Goal: Navigation & Orientation: Understand site structure

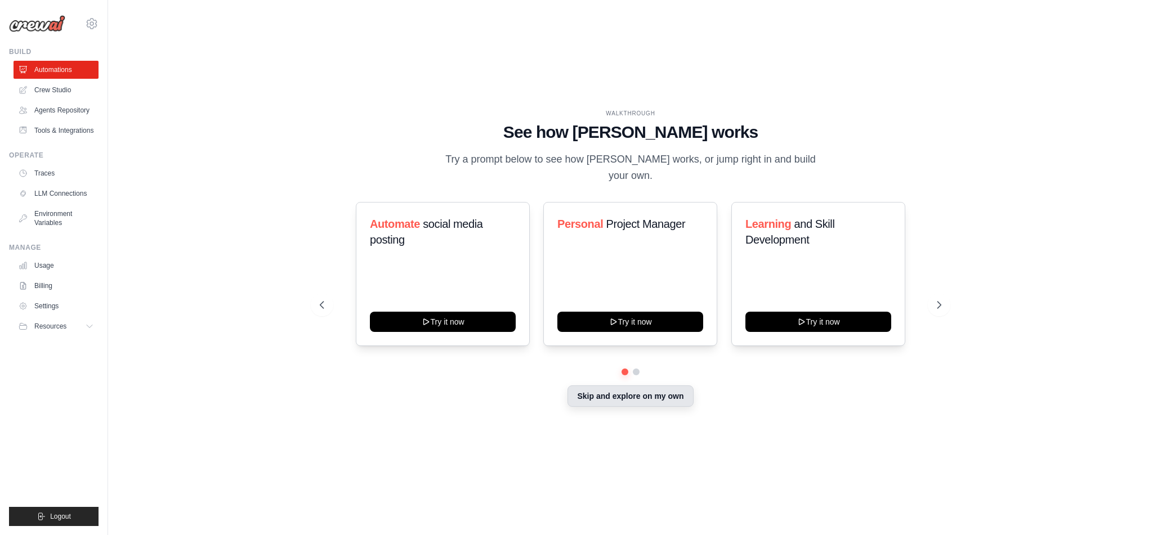
click at [646, 391] on button "Skip and explore on my own" at bounding box center [630, 396] width 126 height 21
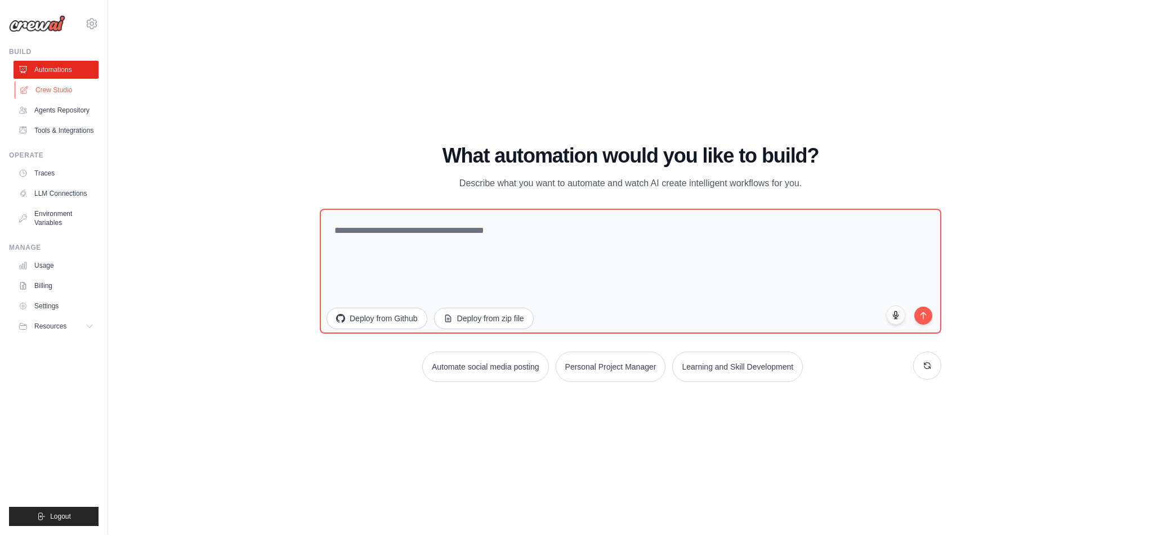
click at [62, 89] on link "Crew Studio" at bounding box center [57, 90] width 85 height 18
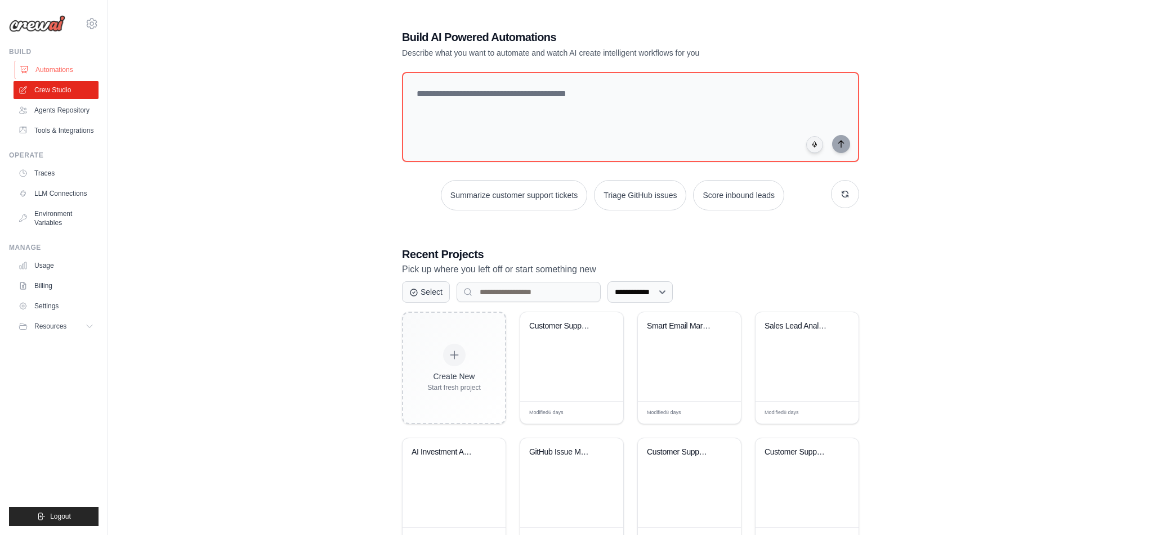
click at [55, 66] on link "Automations" at bounding box center [57, 70] width 85 height 18
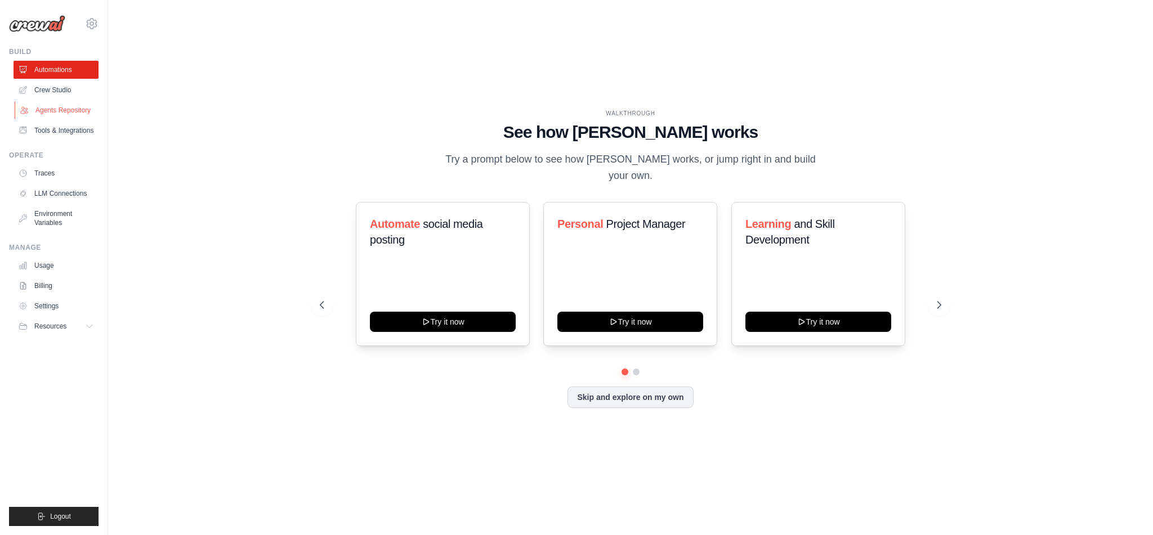
click at [57, 109] on link "Agents Repository" at bounding box center [57, 110] width 85 height 18
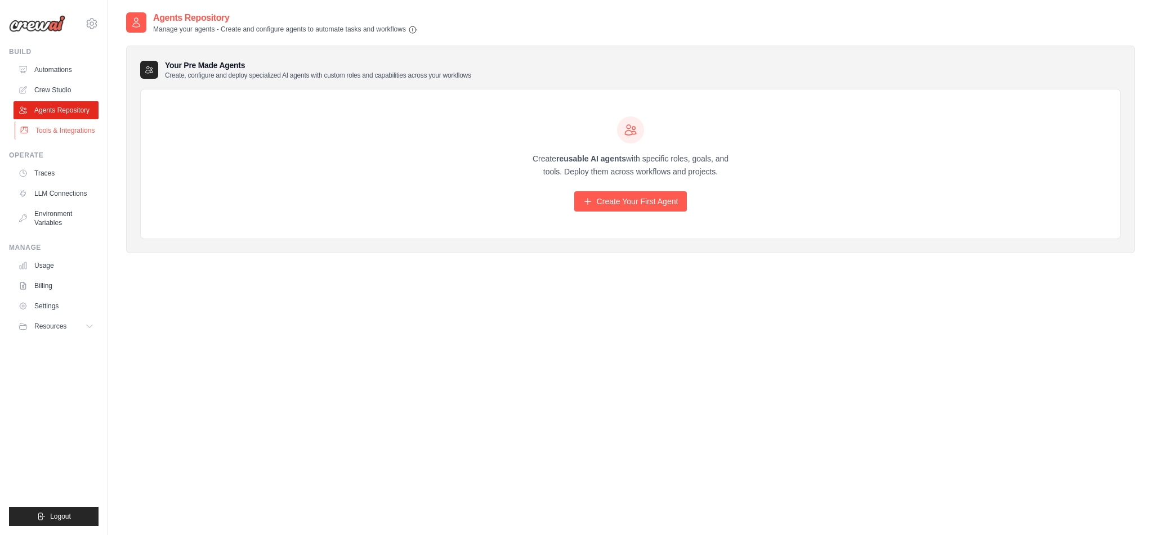
click at [73, 130] on link "Tools & Integrations" at bounding box center [57, 131] width 85 height 18
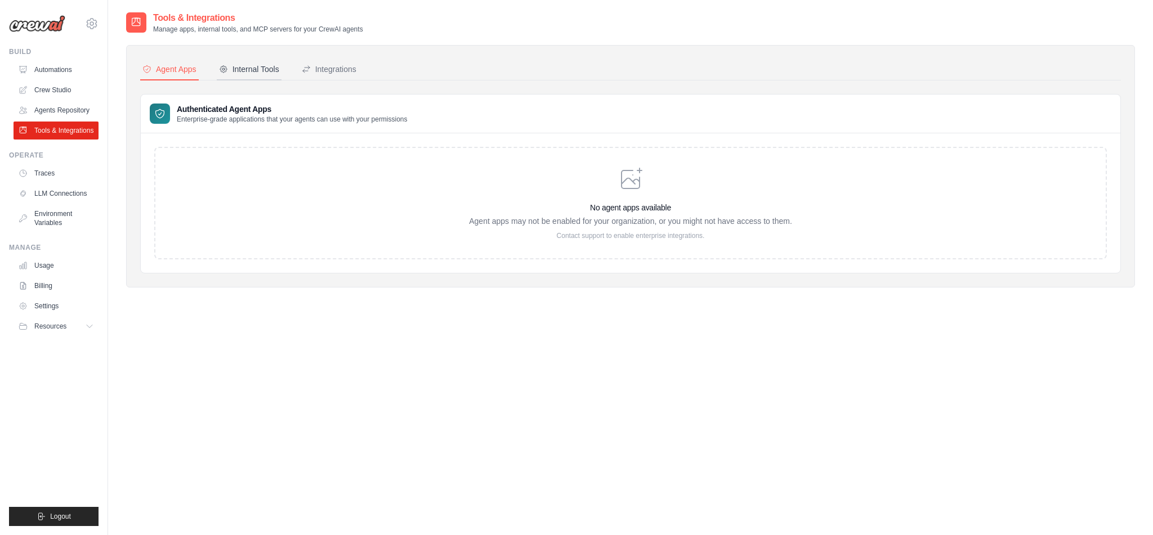
click at [241, 62] on button "Internal Tools" at bounding box center [249, 69] width 65 height 21
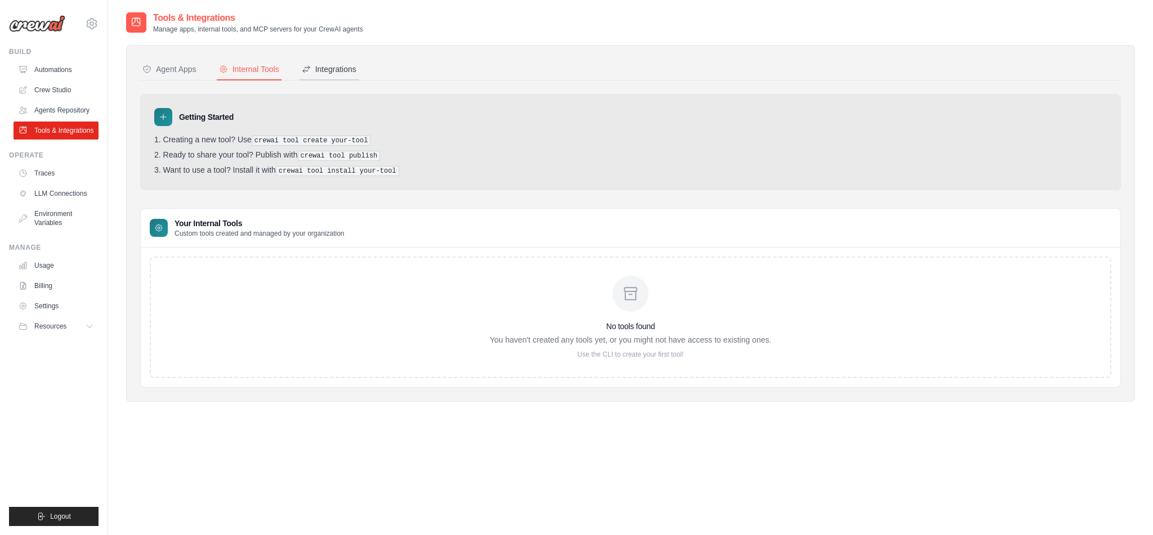
click at [344, 69] on div "Integrations" at bounding box center [329, 69] width 55 height 11
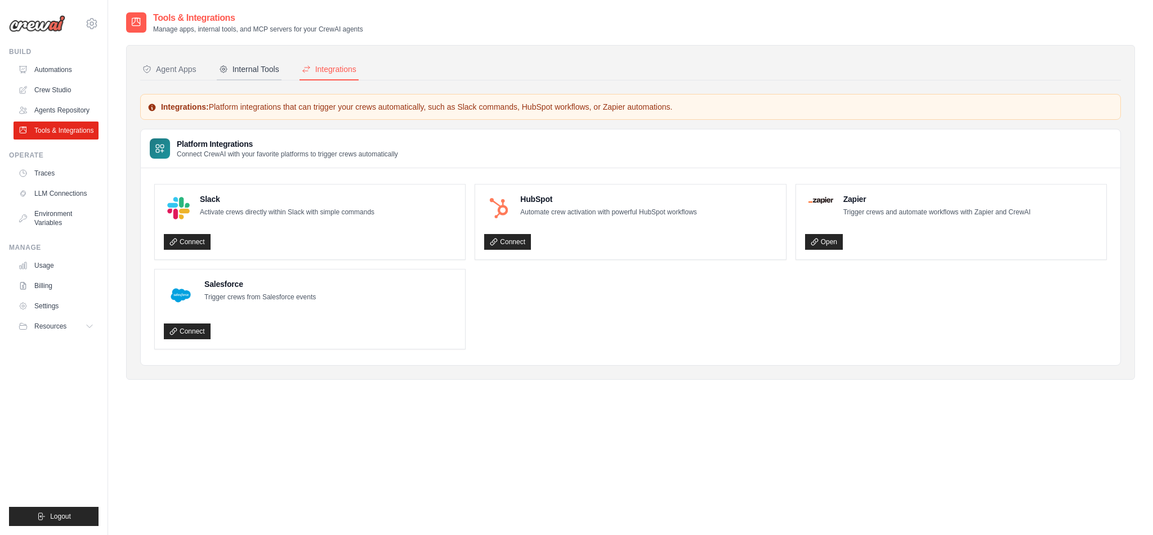
click at [250, 69] on div "Internal Tools" at bounding box center [249, 69] width 60 height 11
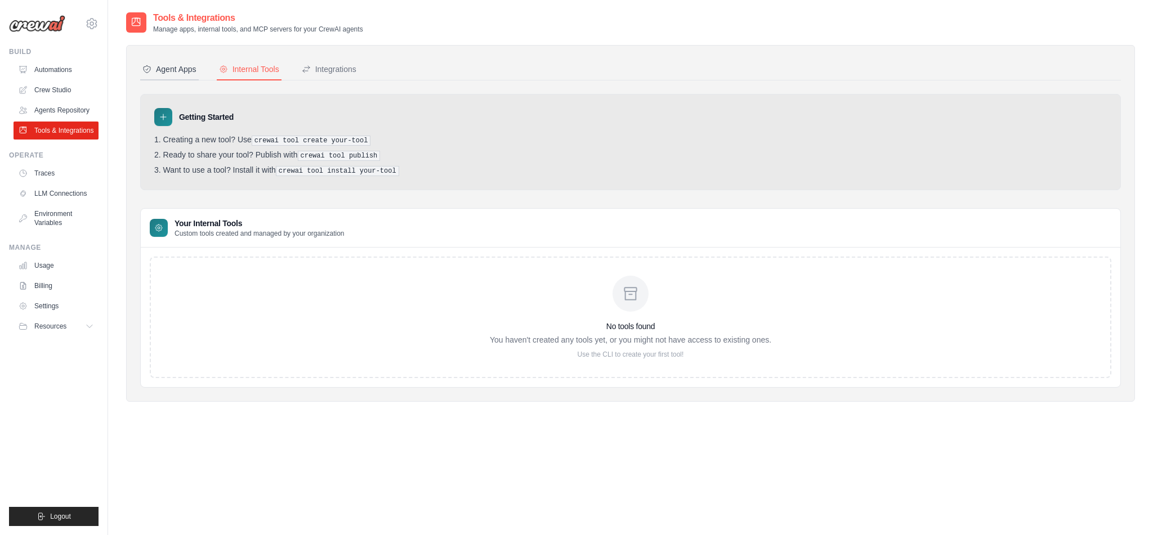
click at [182, 69] on div "Agent Apps" at bounding box center [169, 69] width 54 height 11
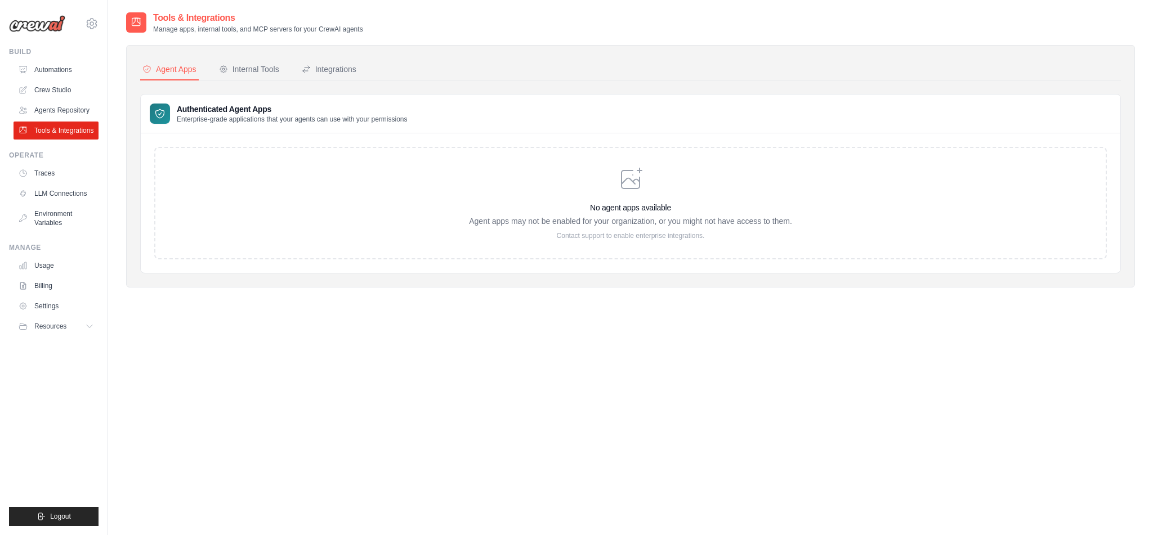
scroll to position [4, 0]
click at [43, 174] on link "Traces" at bounding box center [57, 173] width 85 height 18
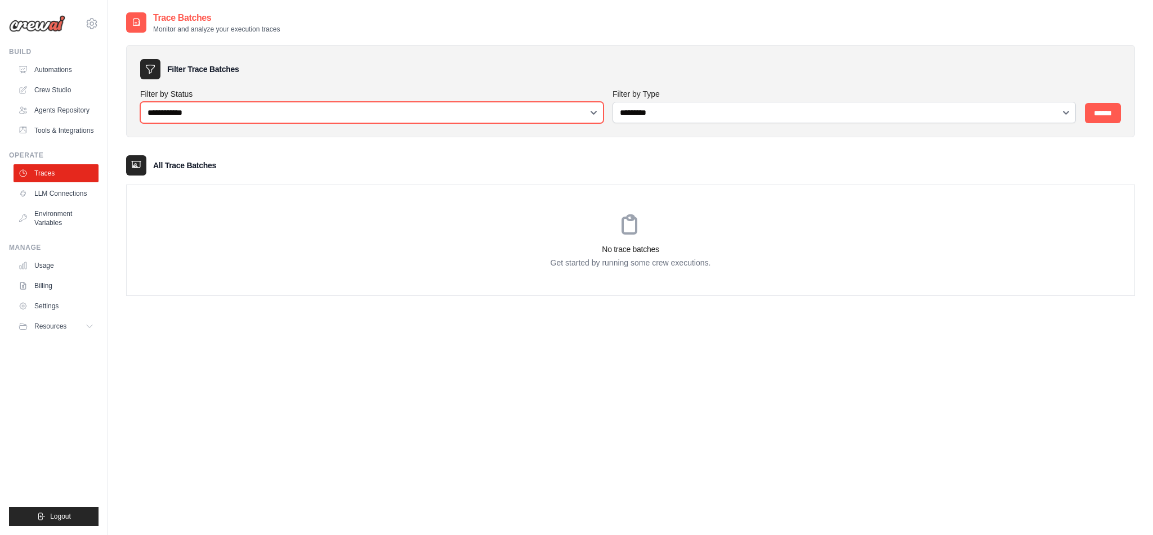
click at [322, 107] on select "**********" at bounding box center [371, 112] width 463 height 21
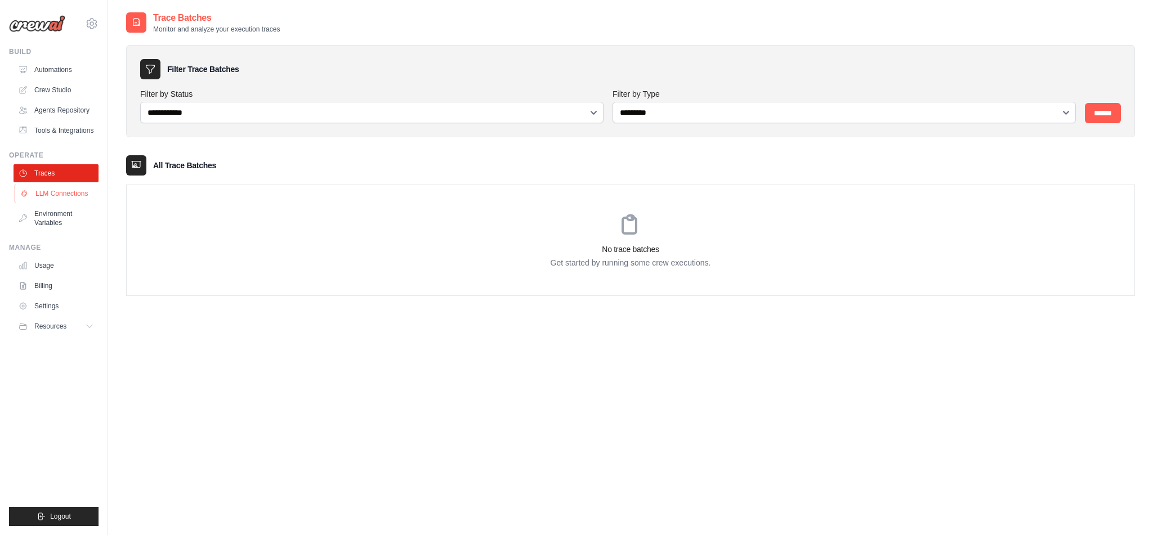
click at [68, 191] on link "LLM Connections" at bounding box center [57, 194] width 85 height 18
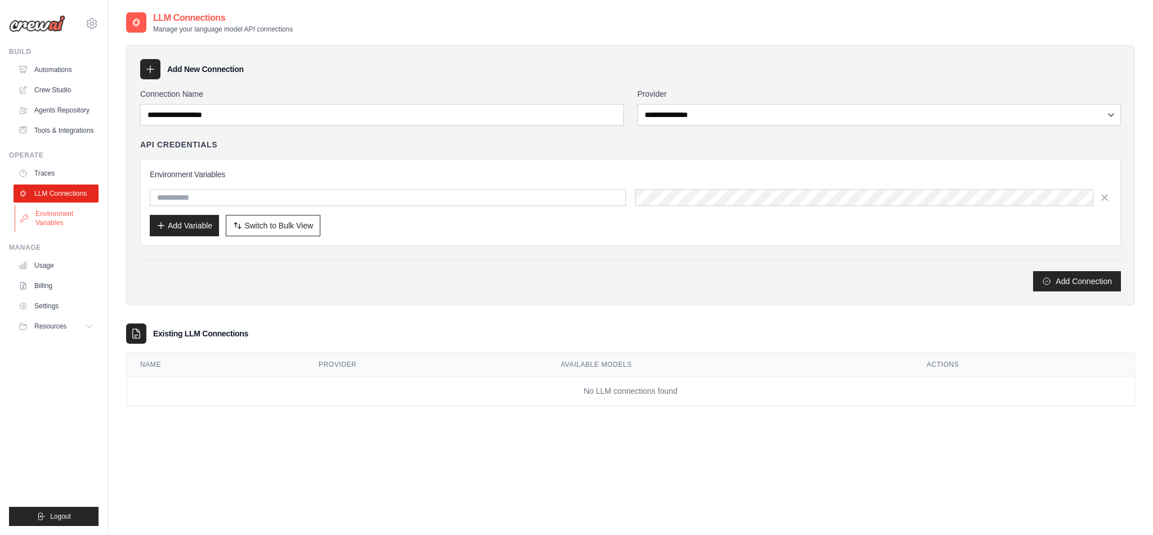
click at [52, 217] on link "Environment Variables" at bounding box center [57, 218] width 85 height 27
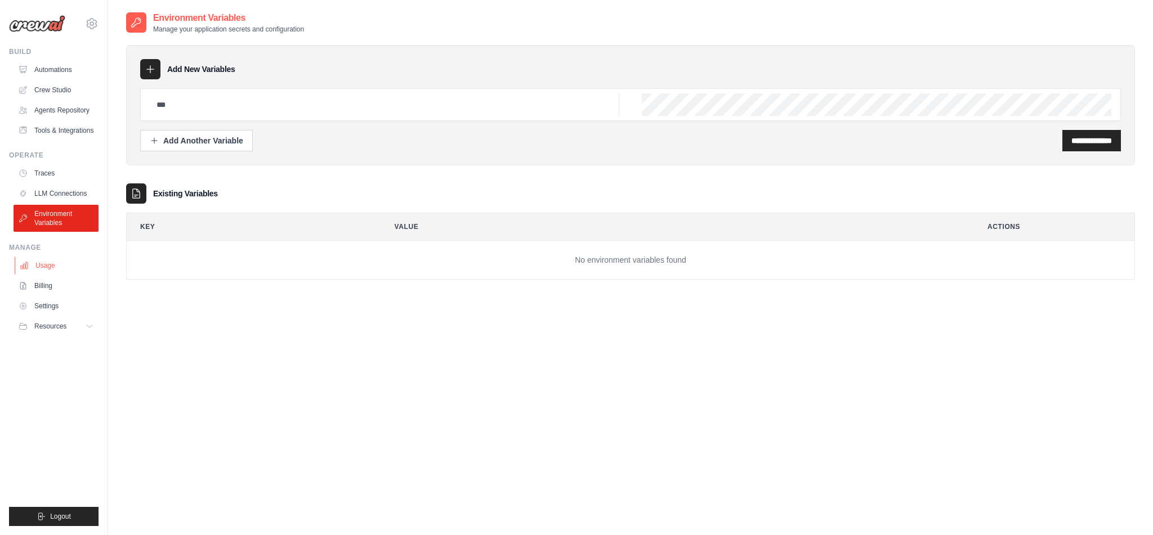
click at [39, 266] on link "Usage" at bounding box center [57, 266] width 85 height 18
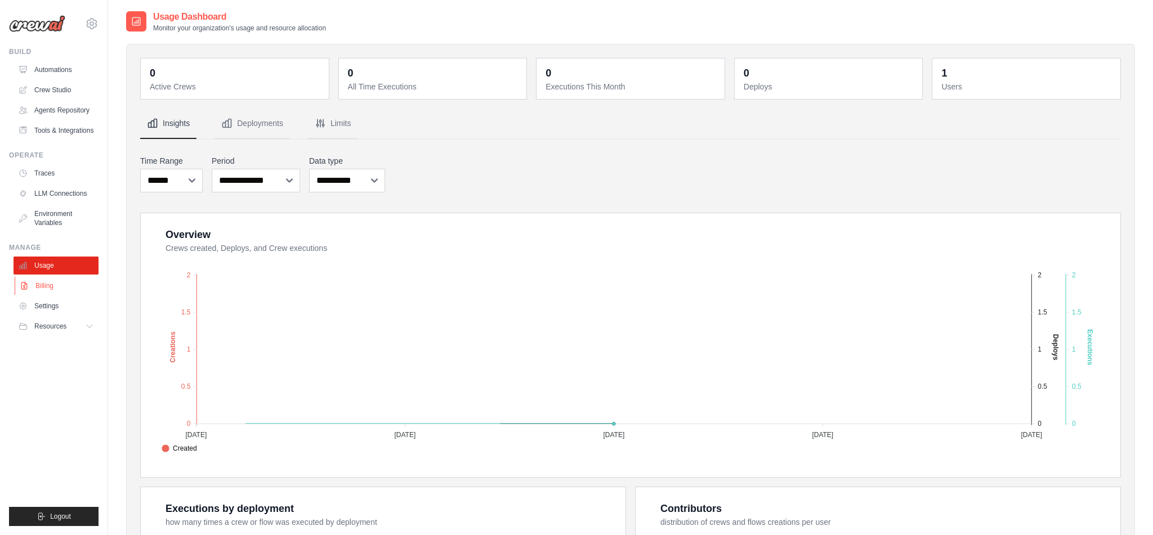
click at [46, 286] on link "Billing" at bounding box center [57, 286] width 85 height 18
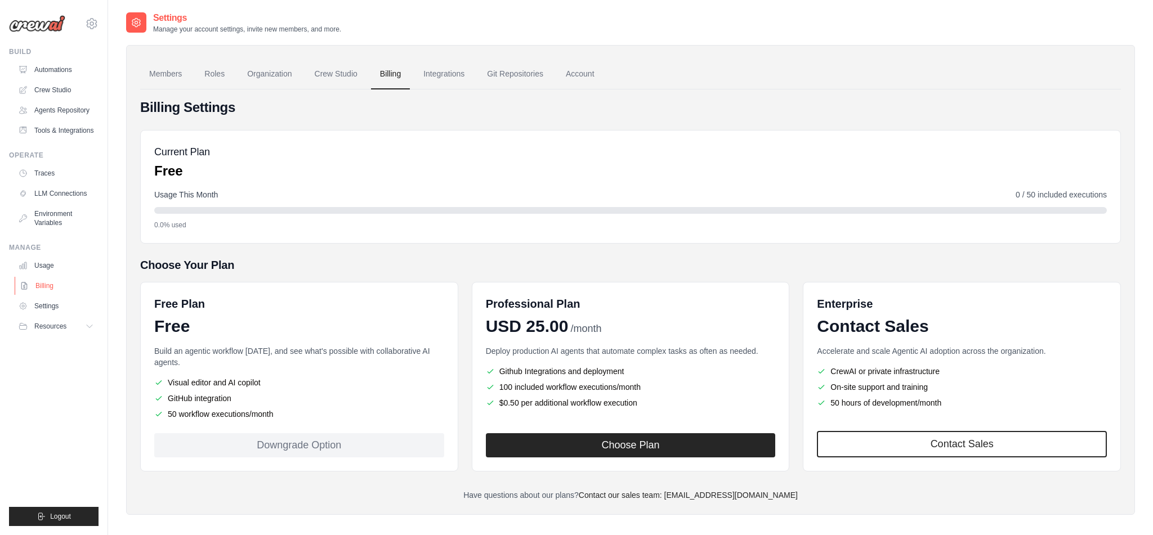
scroll to position [1, 0]
click at [46, 303] on link "Settings" at bounding box center [57, 306] width 85 height 18
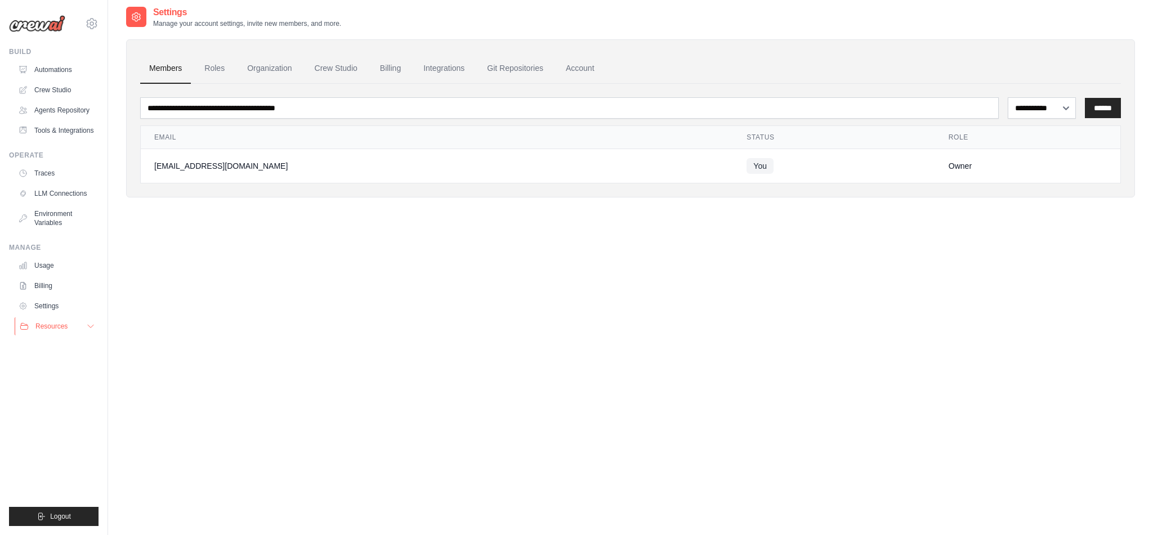
scroll to position [5, 0]
click at [52, 328] on span "Resources" at bounding box center [51, 326] width 32 height 9
click at [61, 344] on span "Documentation" at bounding box center [63, 345] width 46 height 9
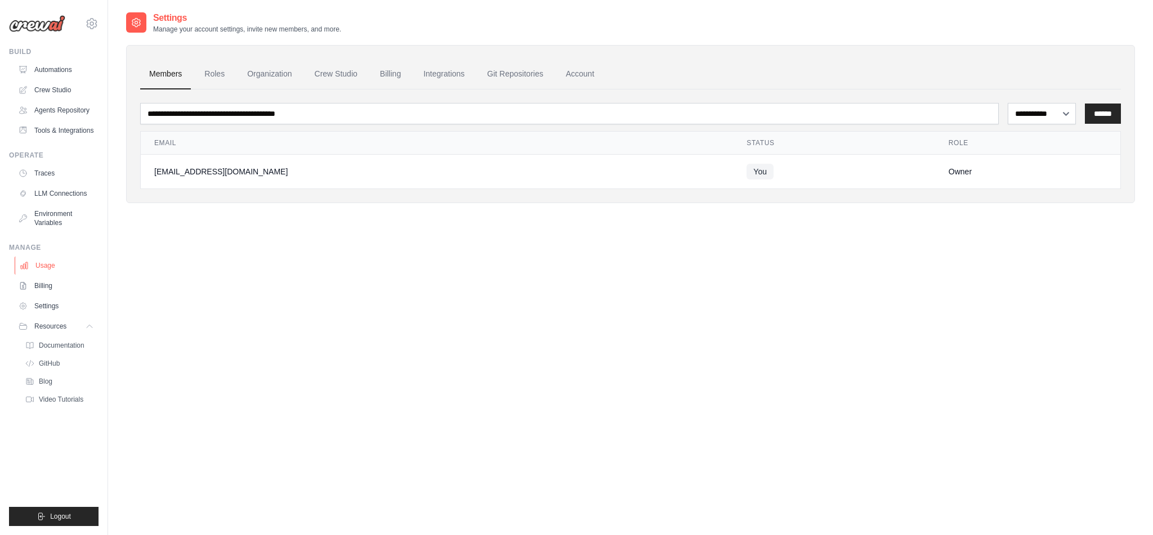
click at [46, 265] on link "Usage" at bounding box center [57, 266] width 85 height 18
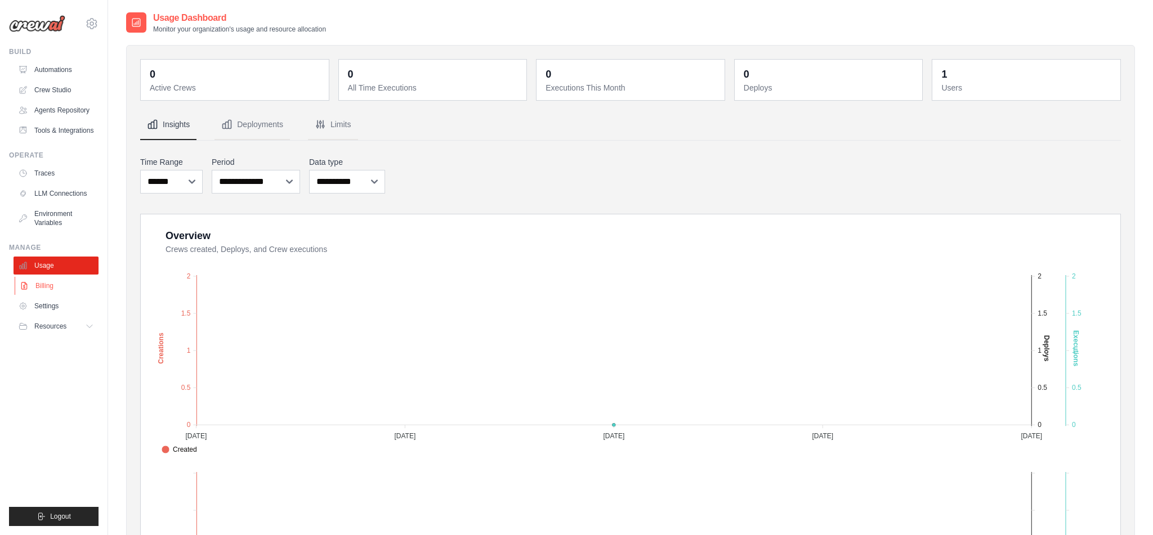
click at [44, 286] on link "Billing" at bounding box center [57, 286] width 85 height 18
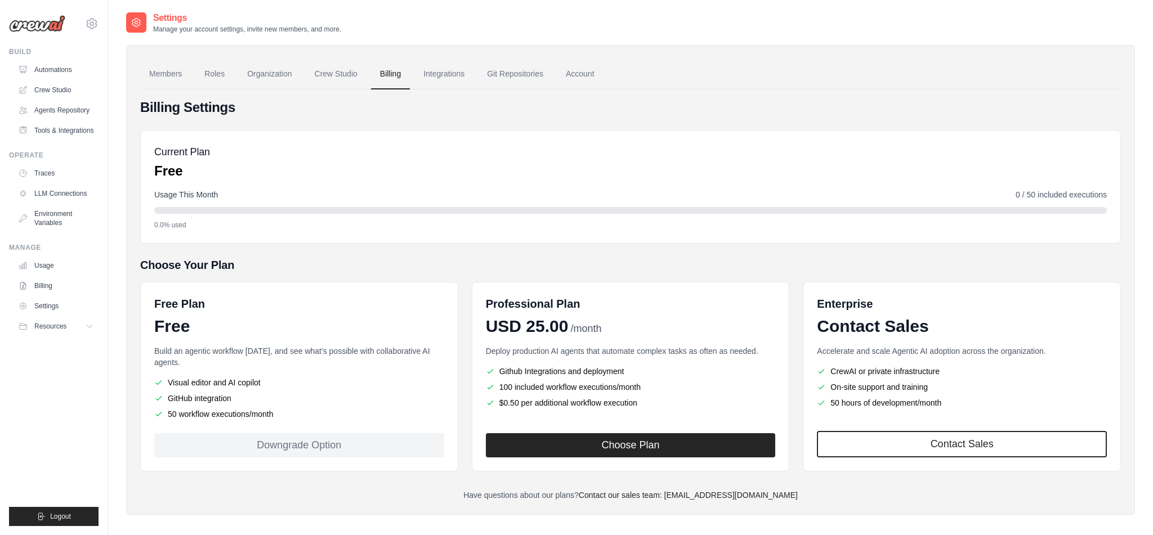
scroll to position [23, 0]
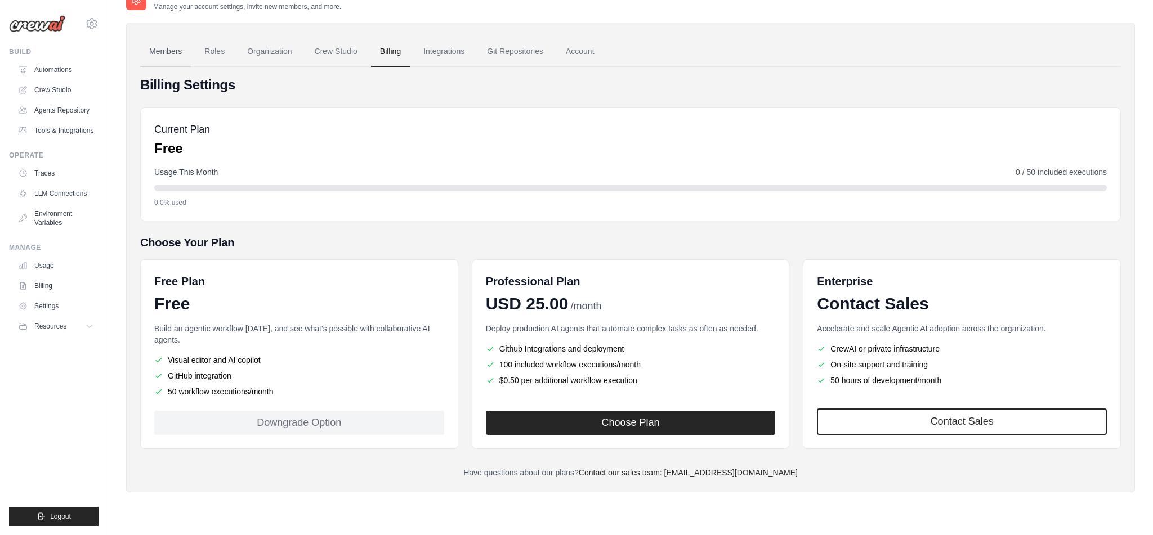
click at [163, 50] on link "Members" at bounding box center [165, 52] width 51 height 30
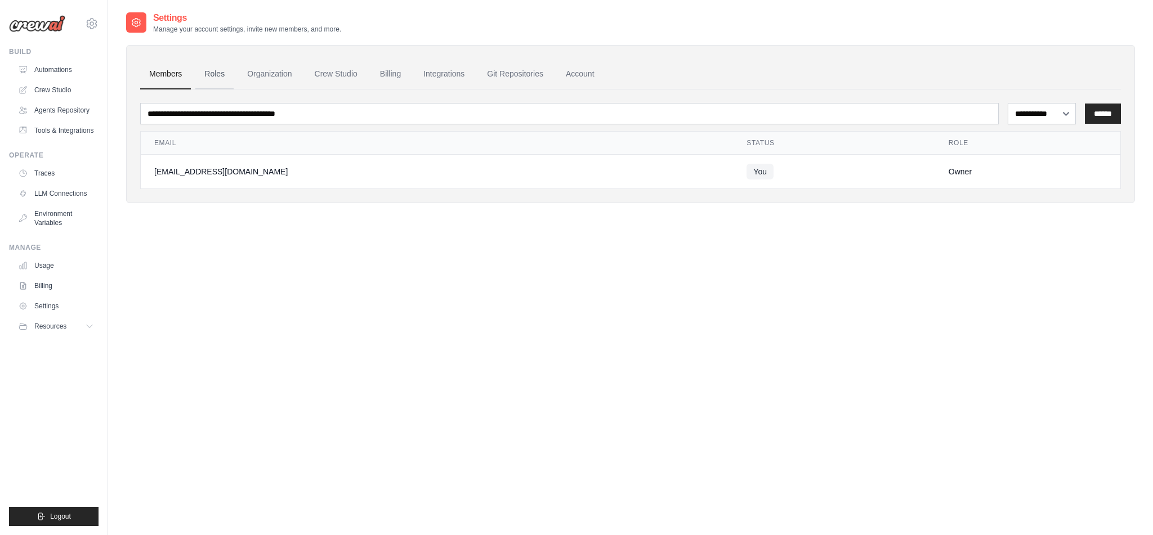
click at [211, 73] on link "Roles" at bounding box center [214, 74] width 38 height 30
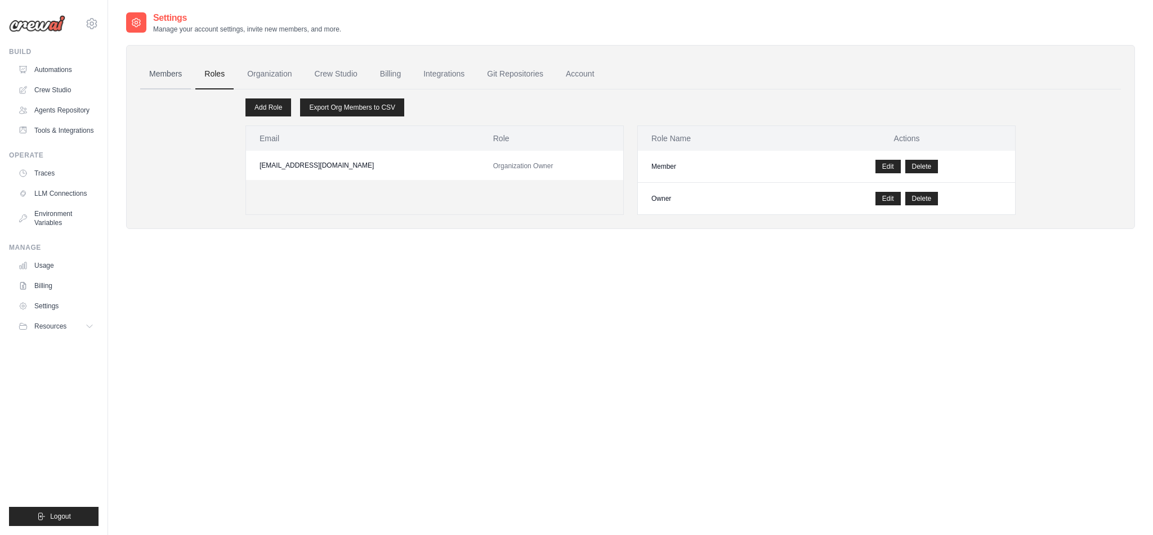
click at [150, 74] on link "Members" at bounding box center [165, 74] width 51 height 30
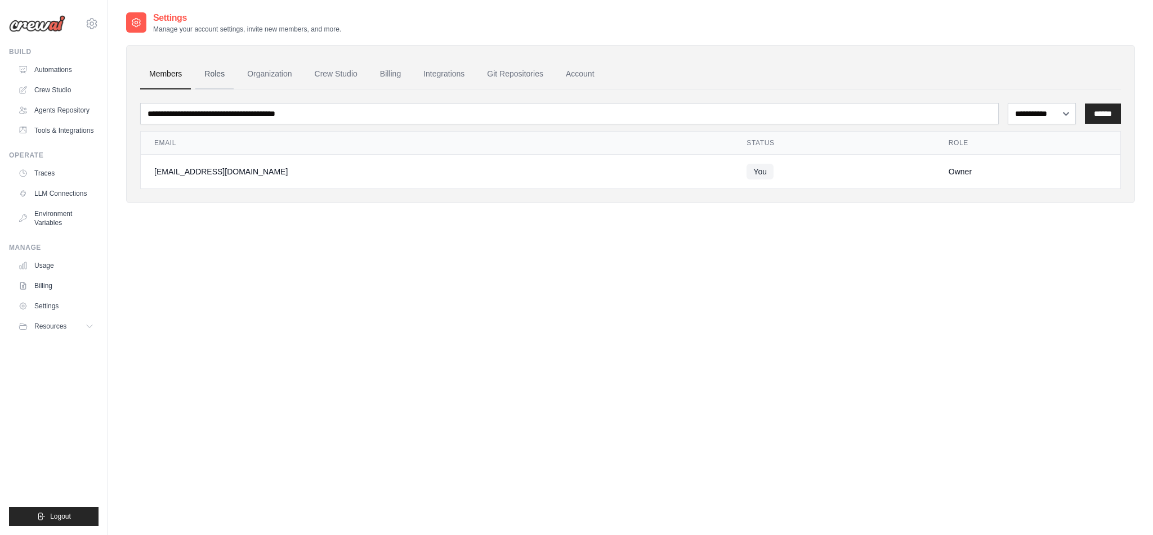
click at [221, 73] on link "Roles" at bounding box center [214, 74] width 38 height 30
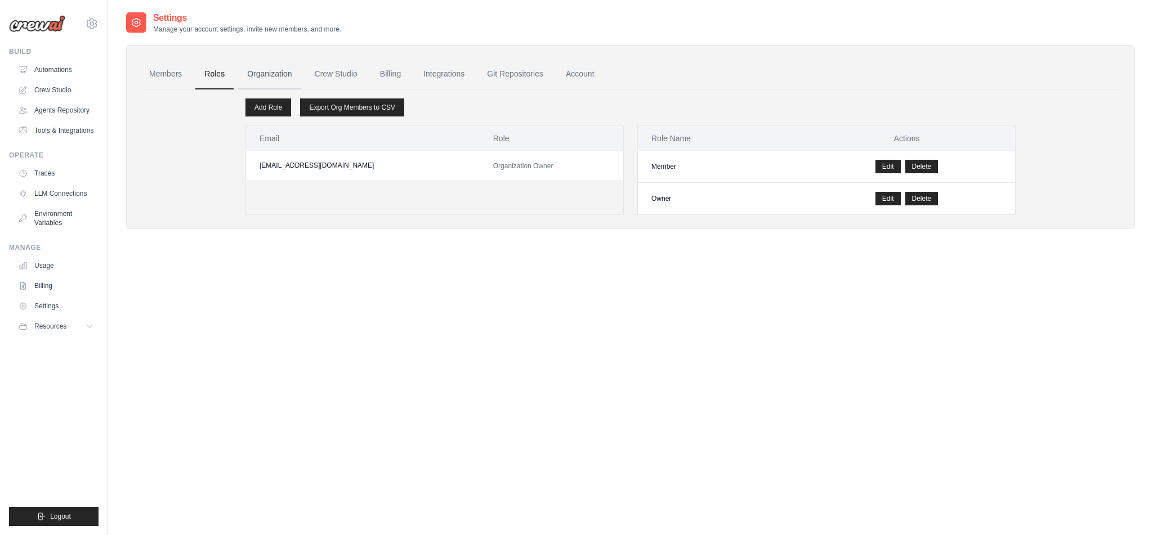
click at [266, 74] on link "Organization" at bounding box center [269, 74] width 62 height 30
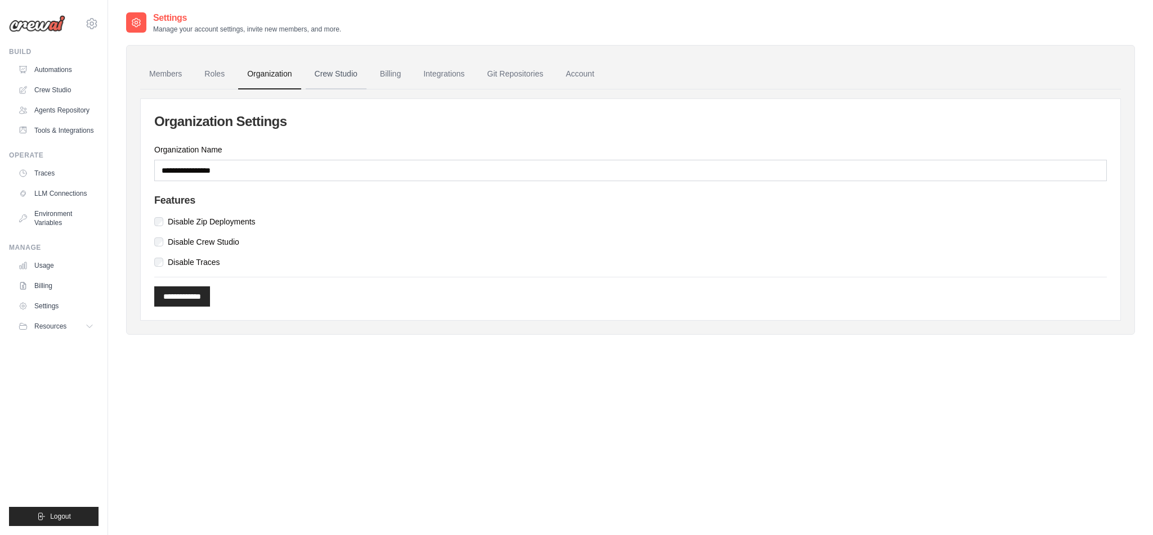
click at [337, 74] on link "Crew Studio" at bounding box center [336, 74] width 61 height 30
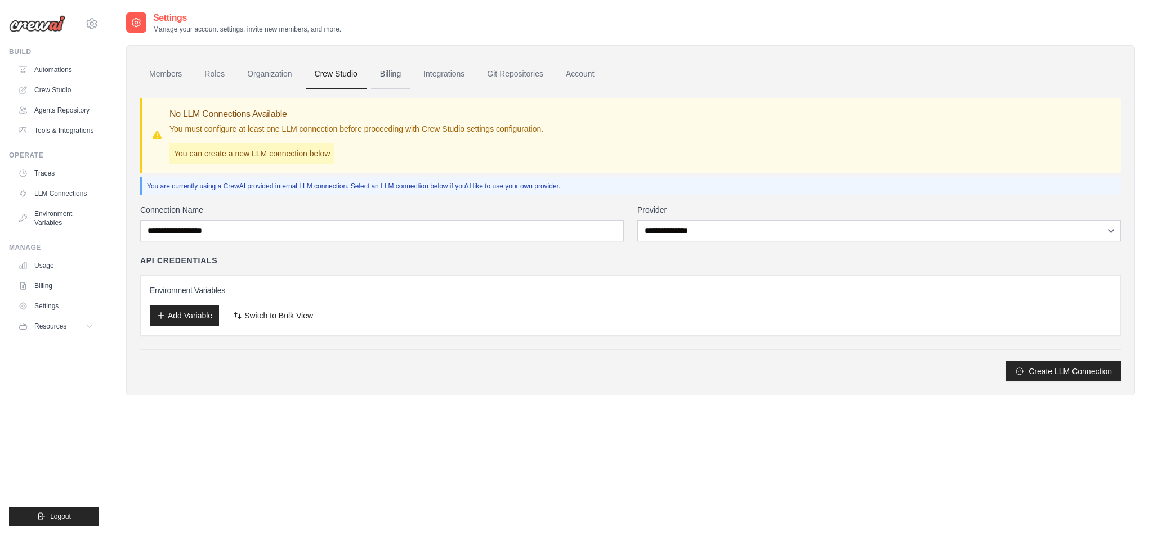
click at [392, 75] on link "Billing" at bounding box center [390, 74] width 39 height 30
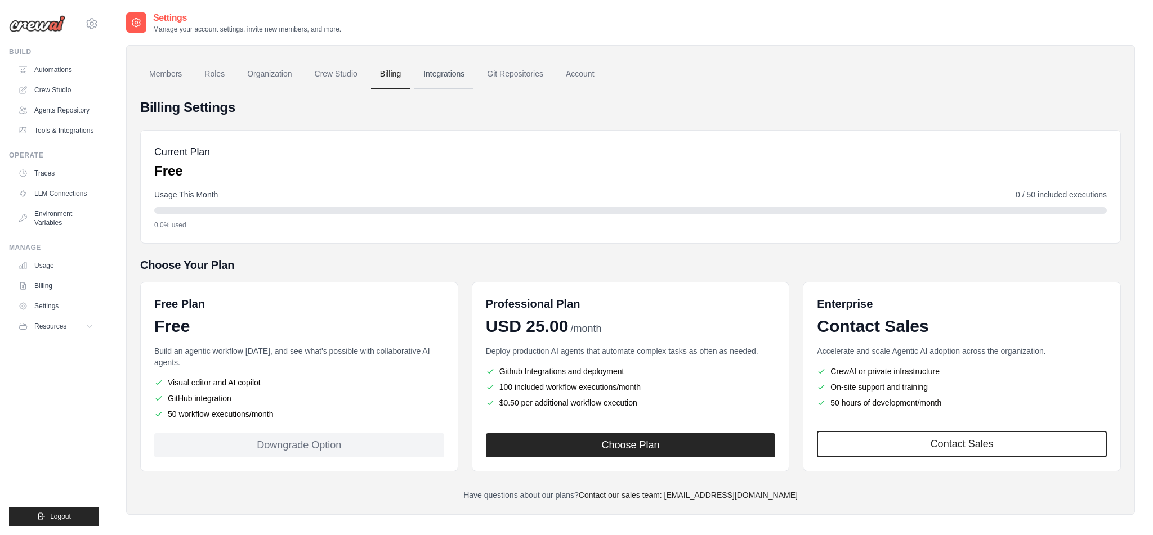
click at [446, 80] on link "Integrations" at bounding box center [443, 74] width 59 height 30
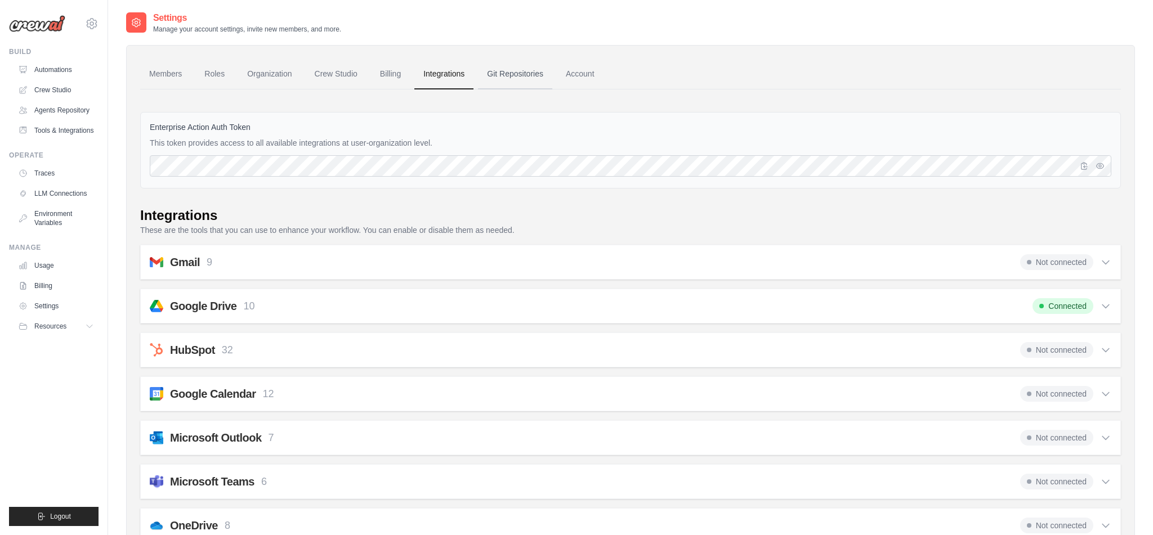
click at [513, 73] on link "Git Repositories" at bounding box center [515, 74] width 74 height 30
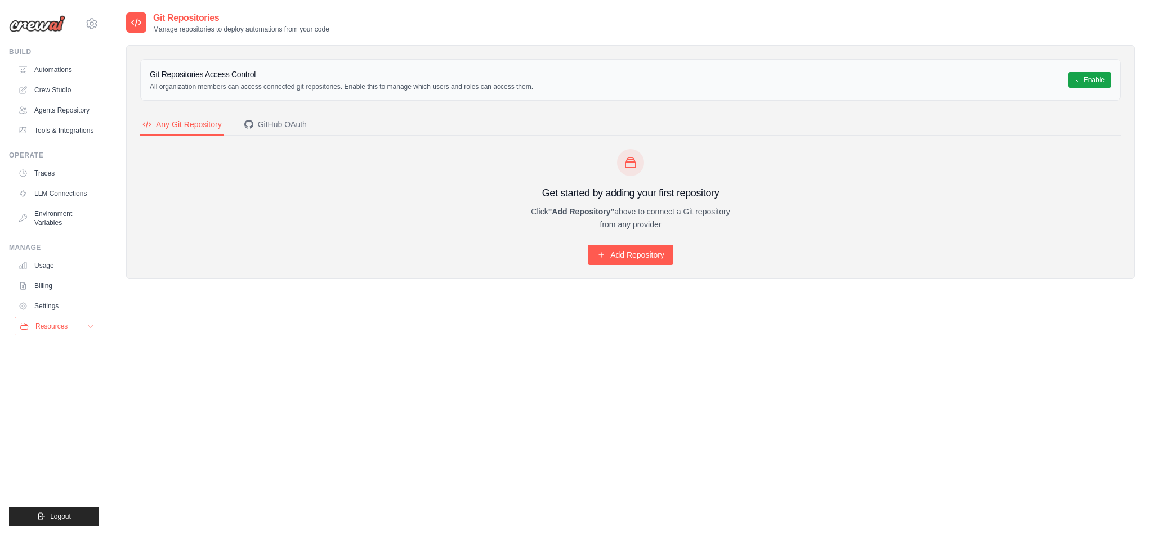
click at [88, 325] on icon at bounding box center [90, 326] width 9 height 9
click at [92, 326] on icon at bounding box center [90, 326] width 9 height 9
